Goal: Task Accomplishment & Management: Manage account settings

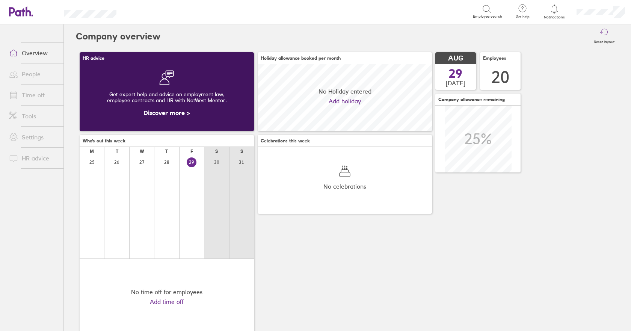
scroll to position [67, 174]
click at [38, 97] on link "Time off" at bounding box center [33, 95] width 60 height 15
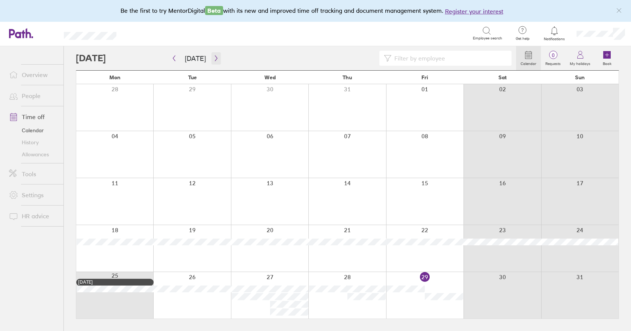
click at [214, 60] on icon "button" at bounding box center [216, 58] width 6 height 6
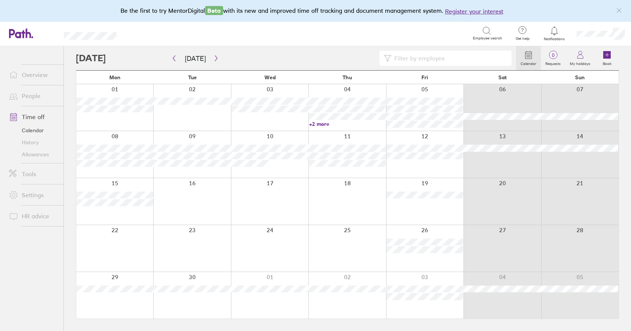
click at [45, 156] on link "Allowances" at bounding box center [33, 154] width 60 height 12
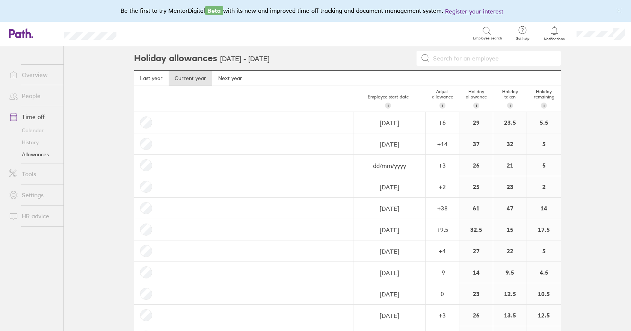
scroll to position [113, 0]
